Goal: Information Seeking & Learning: Learn about a topic

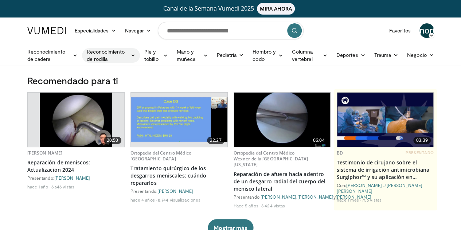
click at [119, 53] on font "Reconocimiento de rodilla" at bounding box center [105, 54] width 38 height 13
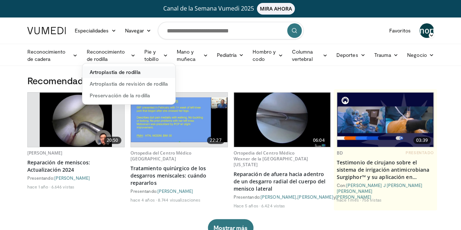
click at [117, 75] on link "Artroplastia de rodilla" at bounding box center [128, 72] width 93 height 12
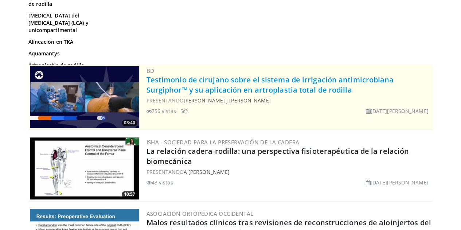
scroll to position [255, 0]
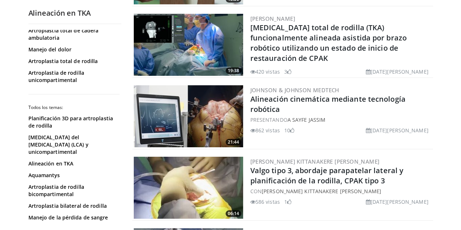
scroll to position [1276, 0]
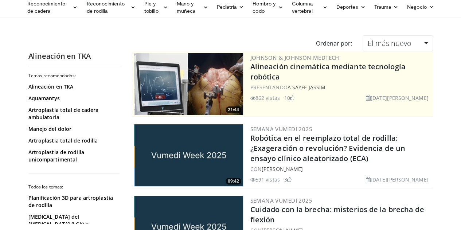
scroll to position [0, 0]
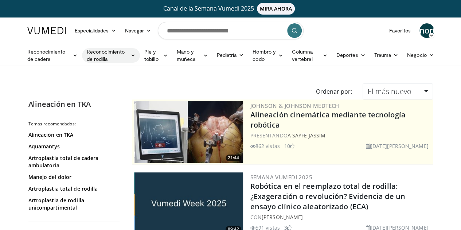
click at [131, 53] on icon at bounding box center [133, 55] width 5 height 5
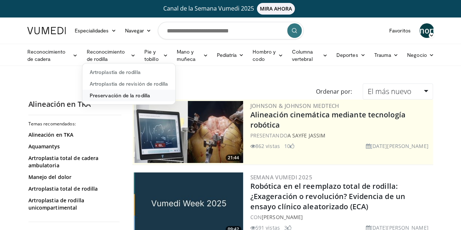
click at [123, 94] on font "Preservación de la rodilla" at bounding box center [120, 95] width 61 height 6
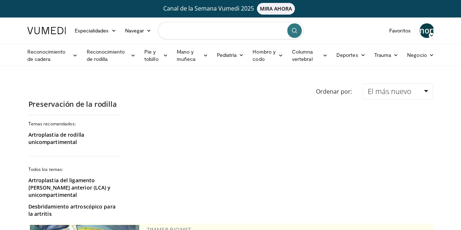
click at [194, 31] on input "Buscar temas, intervenciones" at bounding box center [231, 30] width 146 height 17
type input "**********"
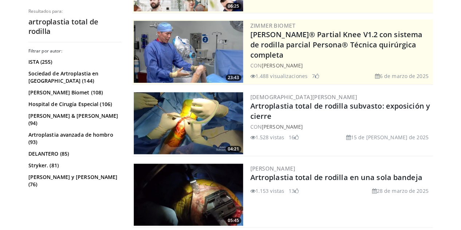
scroll to position [152, 0]
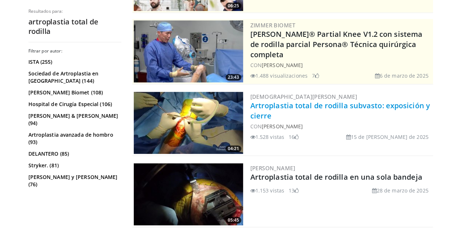
click at [344, 105] on font "Artroplastia total de rodilla subvasto: exposición y cierre" at bounding box center [340, 111] width 180 height 20
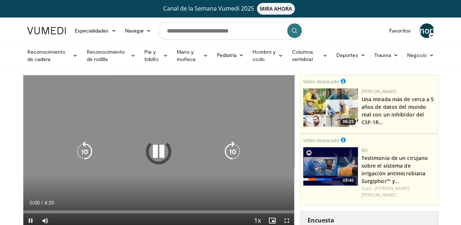
scroll to position [56, 0]
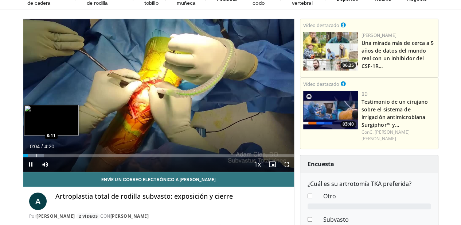
click at [23, 157] on div "Progress Bar" at bounding box center [33, 155] width 20 height 3
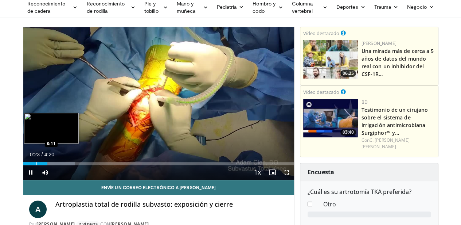
scroll to position [0, 0]
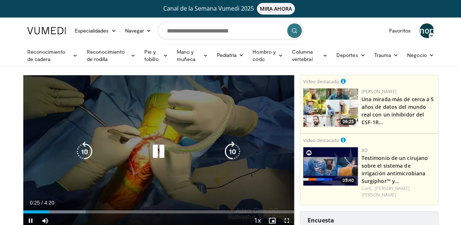
click at [155, 154] on icon "Video Player" at bounding box center [158, 151] width 20 height 20
click at [151, 153] on icon "Video Player" at bounding box center [158, 151] width 20 height 20
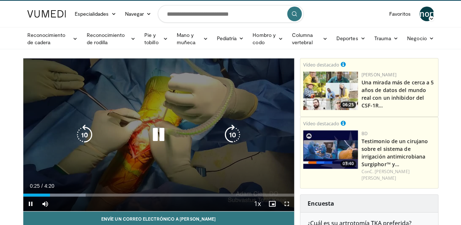
scroll to position [23, 0]
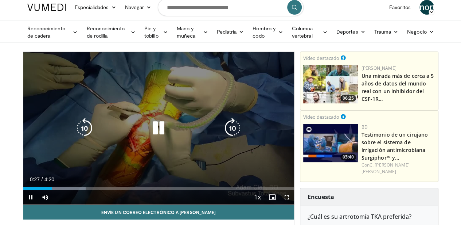
click at [154, 136] on icon "Video Player" at bounding box center [158, 128] width 20 height 20
click at [155, 134] on icon "Video Player" at bounding box center [158, 128] width 20 height 20
click at [153, 132] on icon "Video Player" at bounding box center [158, 128] width 20 height 20
click at [148, 138] on icon "Video Player" at bounding box center [158, 128] width 20 height 20
click at [158, 132] on icon "Video Player" at bounding box center [158, 128] width 20 height 20
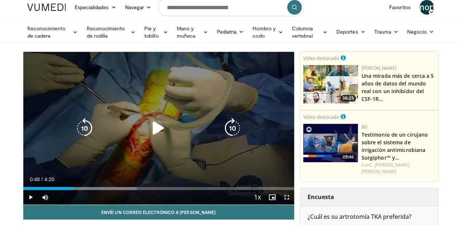
click at [162, 122] on div "10 seconds Tap to unmute" at bounding box center [158, 128] width 271 height 152
click at [75, 137] on icon "Video Player" at bounding box center [84, 128] width 20 height 20
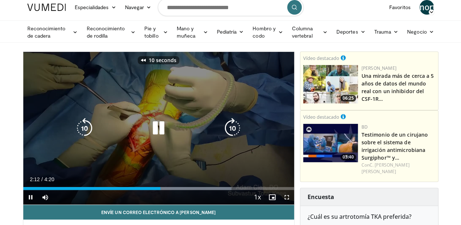
click at [75, 137] on icon "Video Player" at bounding box center [84, 128] width 20 height 20
click at [78, 135] on icon "Video Player" at bounding box center [84, 128] width 20 height 20
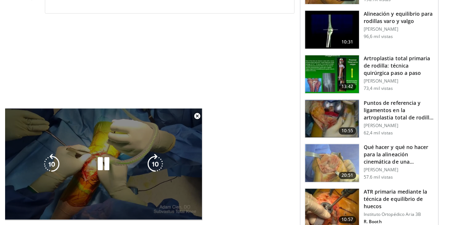
scroll to position [408, 0]
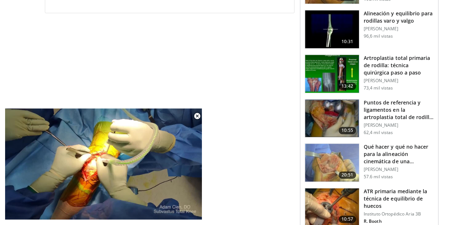
click at [332, 59] on img at bounding box center [332, 74] width 54 height 38
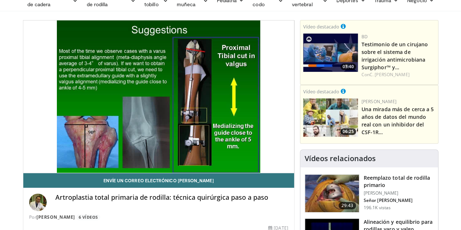
scroll to position [58, 0]
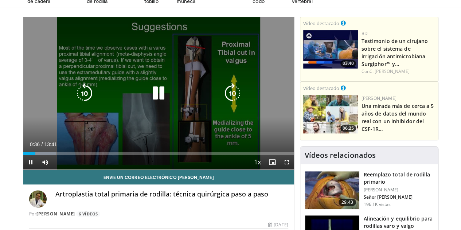
click at [227, 104] on icon "Video Player" at bounding box center [232, 93] width 20 height 20
click at [231, 100] on icon "Video Player" at bounding box center [232, 93] width 20 height 20
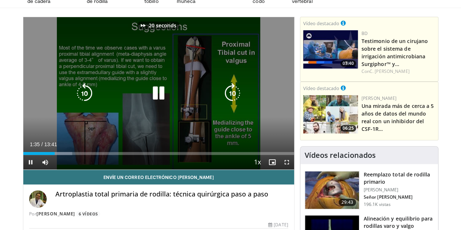
click at [231, 100] on icon "Video Player" at bounding box center [232, 93] width 20 height 20
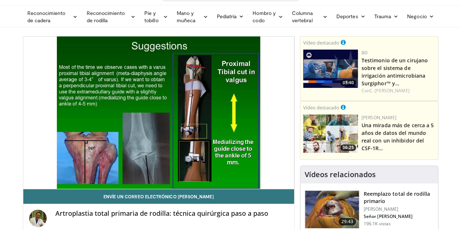
scroll to position [44, 0]
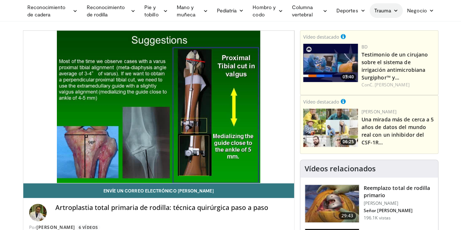
click at [403, 10] on link "Trauma" at bounding box center [386, 10] width 33 height 15
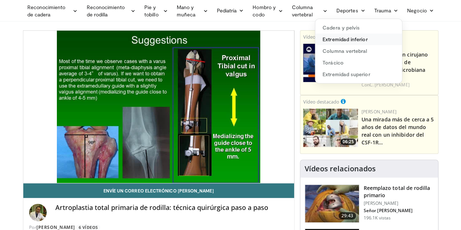
click at [366, 37] on font "Extremidad inferior" at bounding box center [345, 39] width 45 height 6
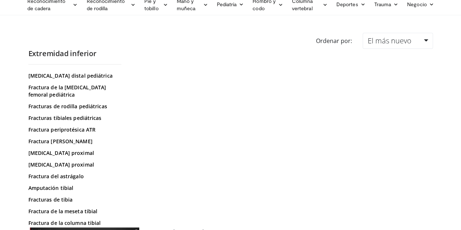
scroll to position [277, 0]
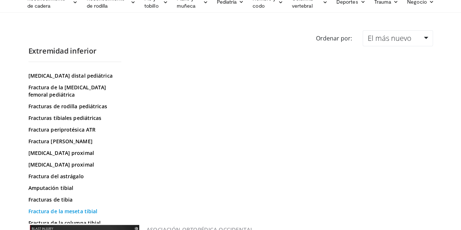
click at [45, 208] on font "Fractura de la meseta tibial" at bounding box center [62, 211] width 69 height 7
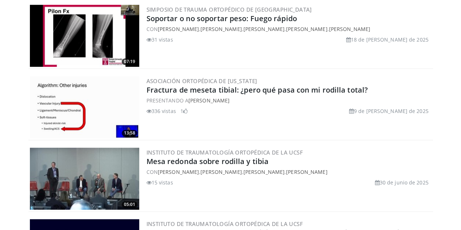
scroll to position [392, 0]
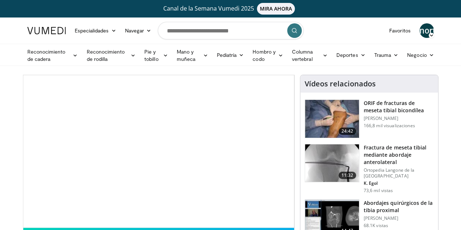
scroll to position [33, 0]
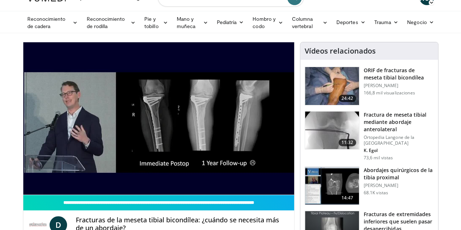
click at [331, 90] on img at bounding box center [332, 86] width 54 height 38
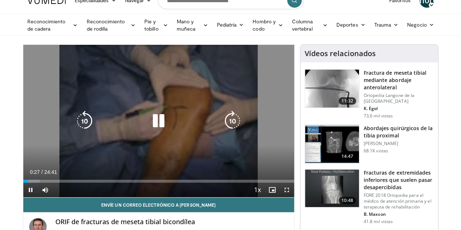
scroll to position [32, 0]
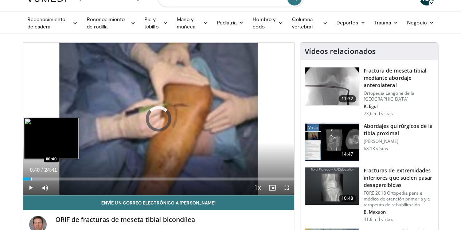
click at [31, 180] on div "Progress Bar" at bounding box center [31, 179] width 1 height 3
click at [35, 180] on div "Progress Bar" at bounding box center [35, 179] width 1 height 3
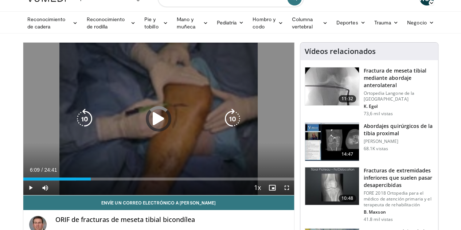
click at [78, 180] on div "Loaded : 19.54% 06:09 06:05" at bounding box center [158, 179] width 271 height 3
click at [233, 123] on icon "Video Player" at bounding box center [232, 119] width 20 height 20
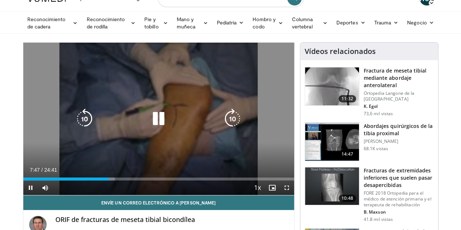
click at [233, 123] on div "10 seconds Tap to unmute" at bounding box center [158, 119] width 271 height 152
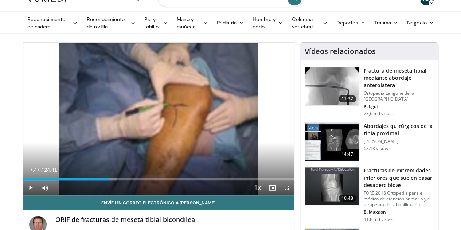
click at [233, 123] on div "10 seconds Tap to unmute" at bounding box center [158, 119] width 271 height 152
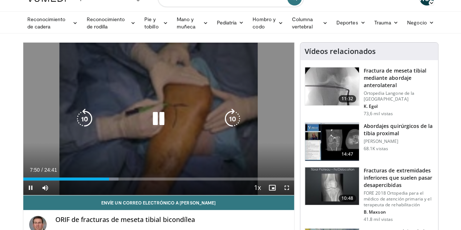
click at [234, 124] on icon "Video Player" at bounding box center [232, 119] width 20 height 20
click at [236, 125] on icon "Video Player" at bounding box center [232, 119] width 20 height 20
click at [233, 126] on icon "Video Player" at bounding box center [232, 119] width 20 height 20
click at [233, 126] on div "10 seconds Tap to unmute" at bounding box center [158, 119] width 271 height 152
click at [231, 126] on icon "Video Player" at bounding box center [232, 119] width 20 height 20
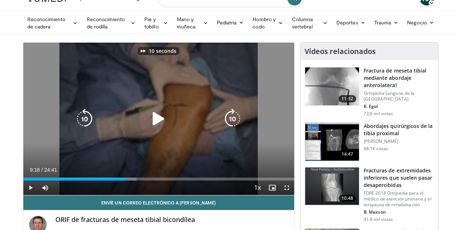
click at [154, 120] on icon "Video Player" at bounding box center [158, 119] width 20 height 20
click at [233, 124] on icon "Video Player" at bounding box center [232, 119] width 20 height 20
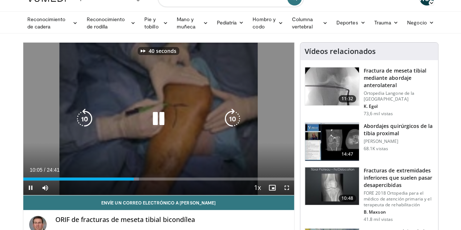
click at [233, 124] on icon "Video Player" at bounding box center [232, 119] width 20 height 20
